Goal: Find specific page/section: Find specific page/section

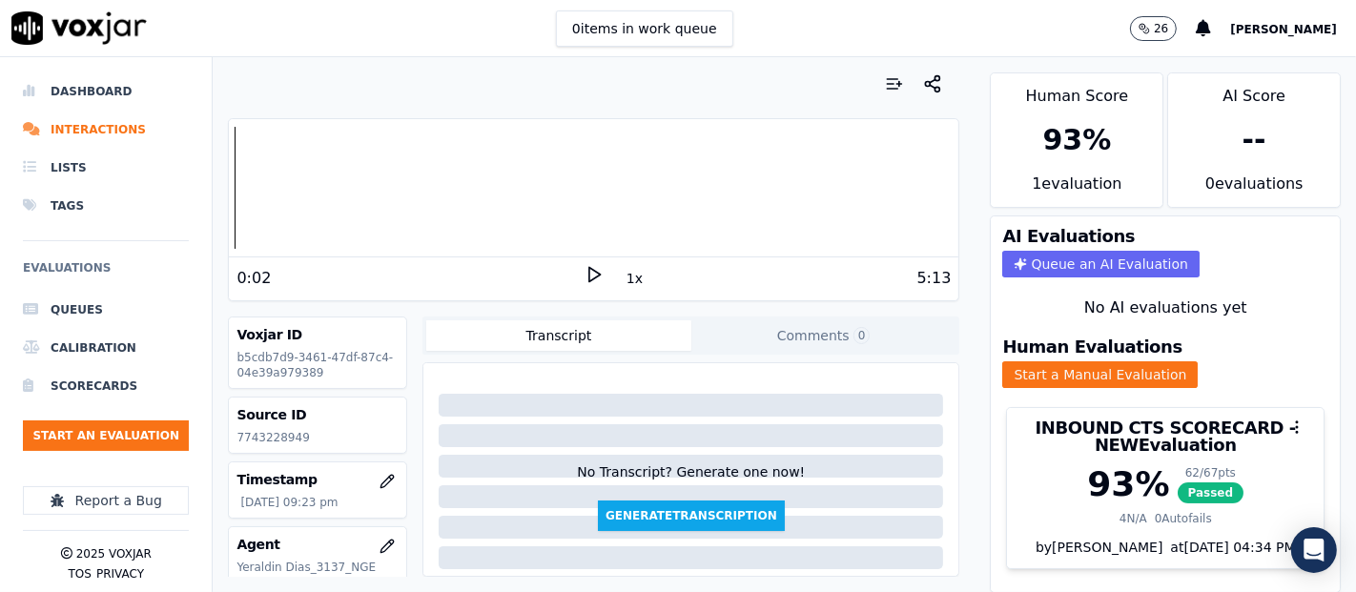
scroll to position [106, 0]
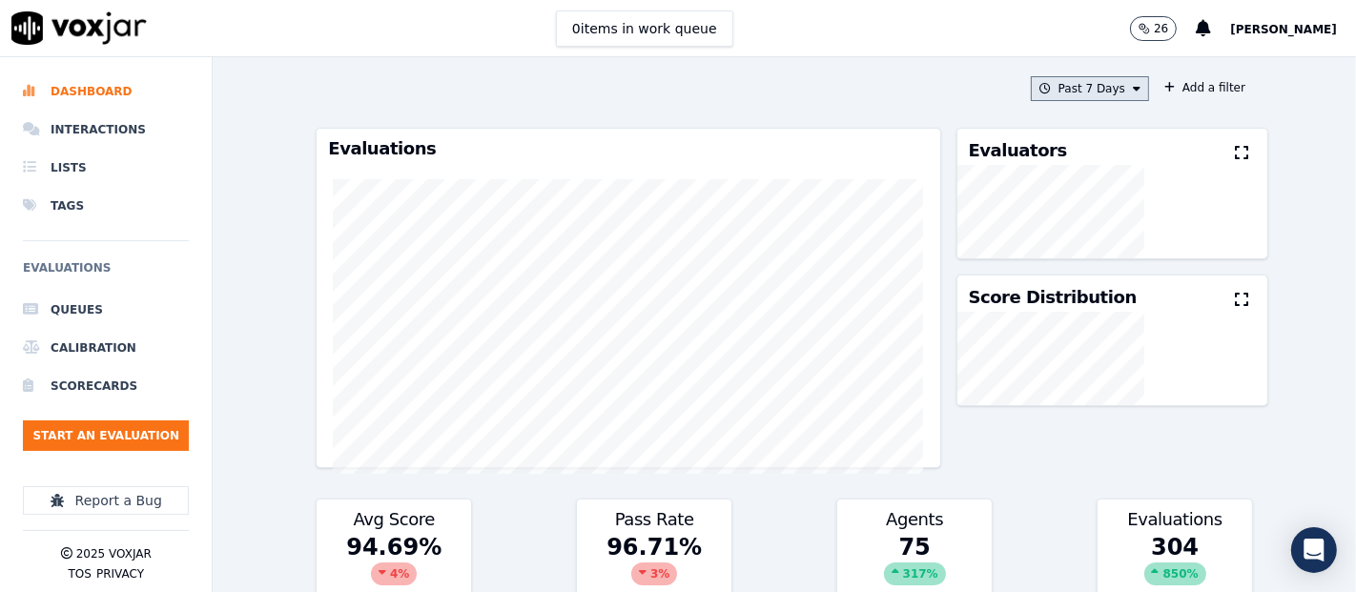
click at [1063, 88] on button "Past 7 Days" at bounding box center [1090, 88] width 118 height 25
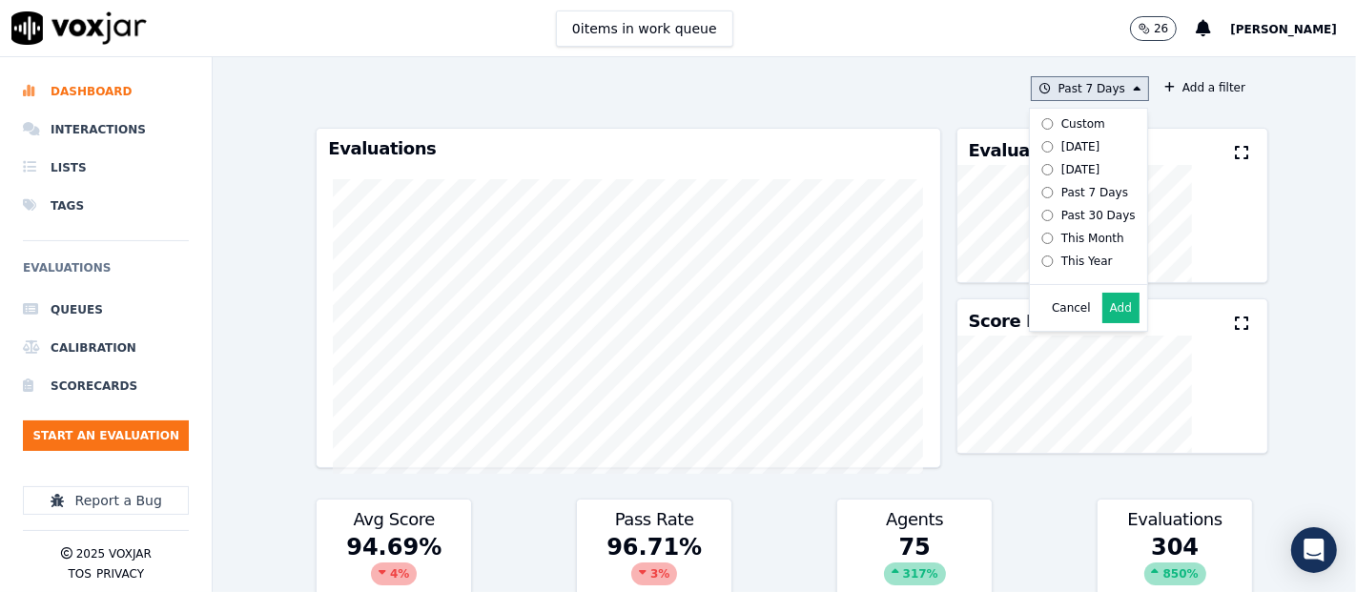
click at [1102, 323] on button "Add" at bounding box center [1120, 308] width 37 height 31
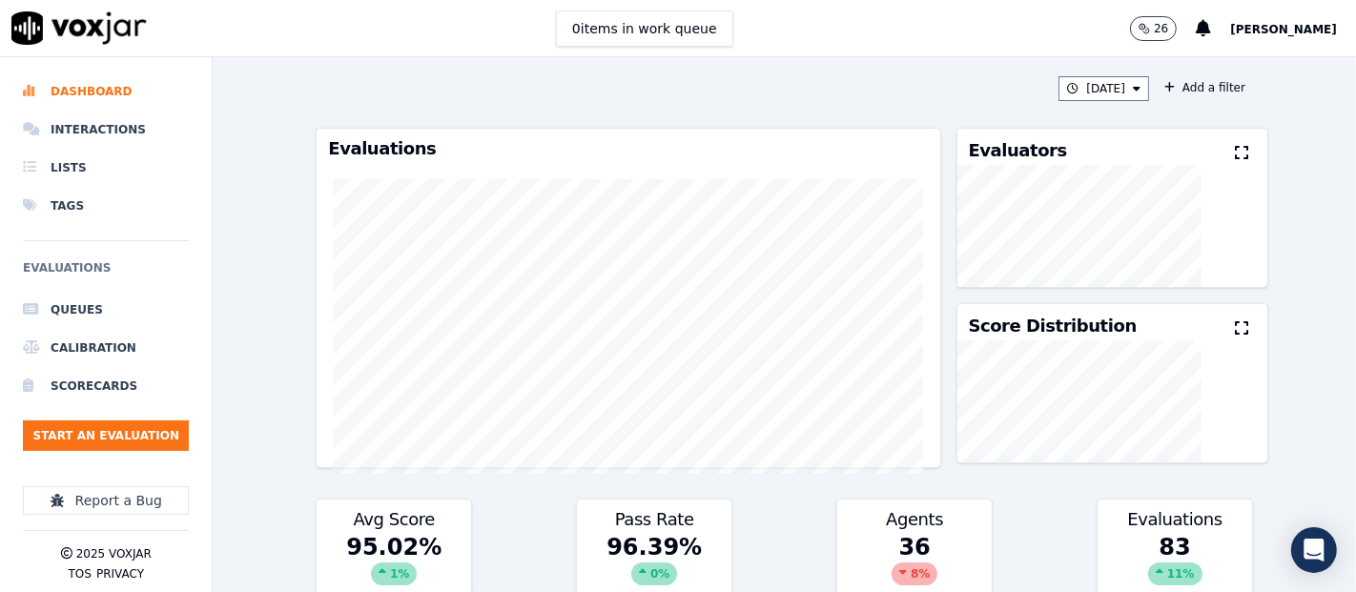
click at [1235, 152] on icon at bounding box center [1241, 152] width 13 height 15
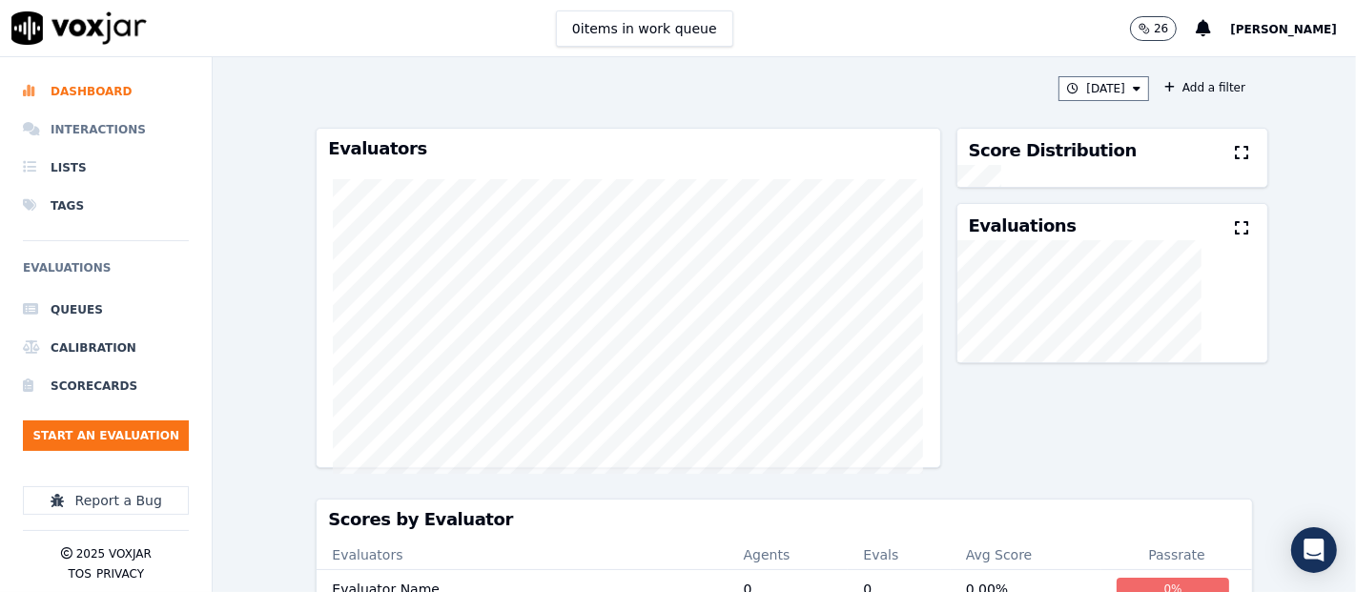
click at [68, 132] on li "Interactions" at bounding box center [106, 130] width 166 height 38
